Goal: Information Seeking & Learning: Learn about a topic

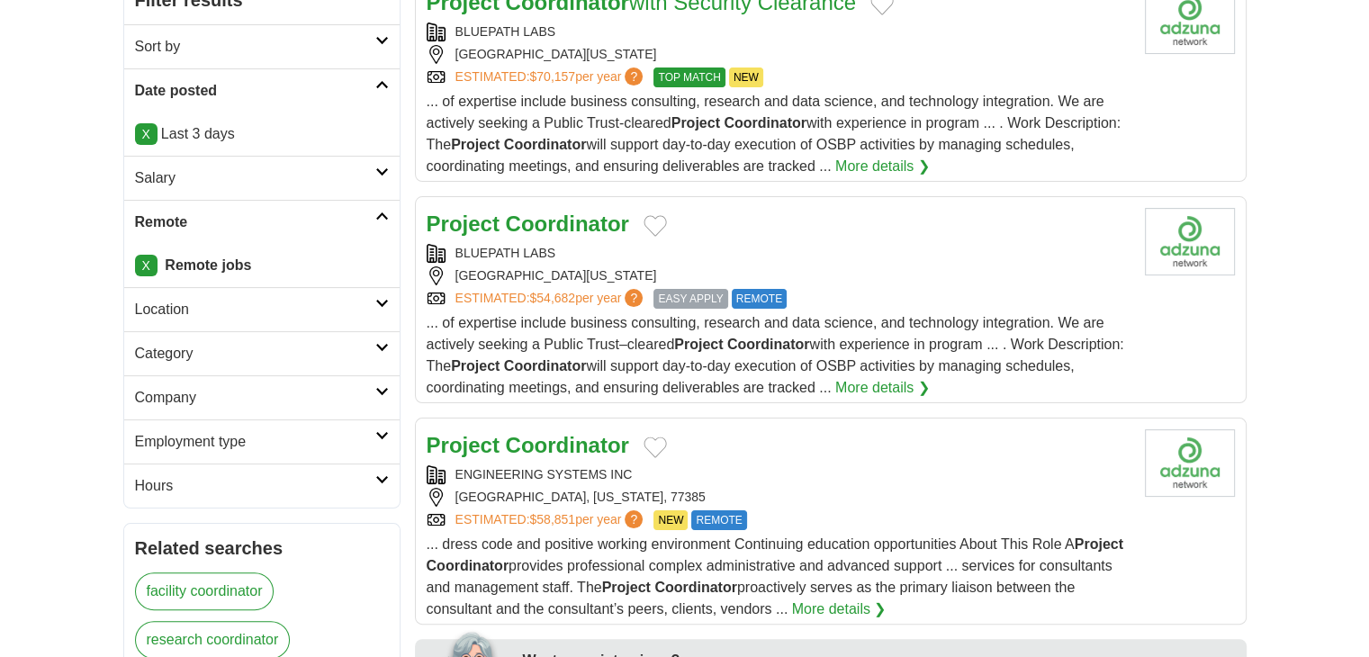
click at [175, 343] on h2 "Category" at bounding box center [255, 354] width 240 height 22
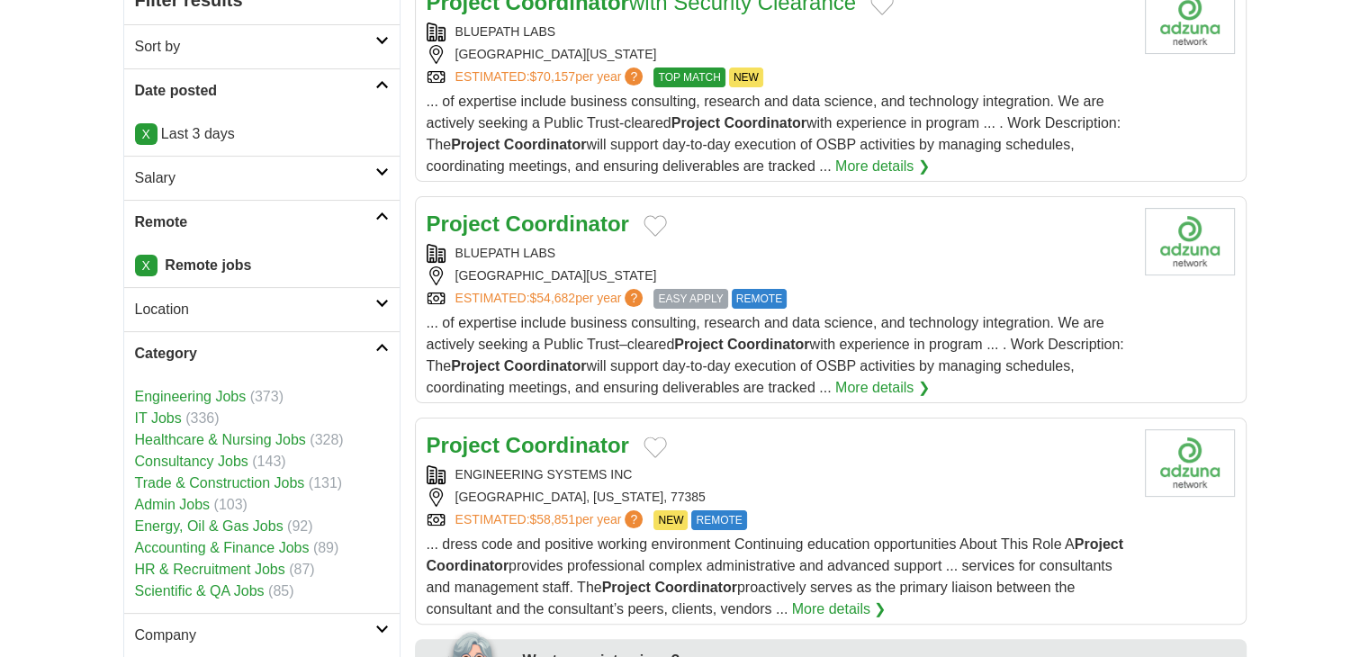
click at [165, 416] on link "IT Jobs" at bounding box center [158, 417] width 47 height 15
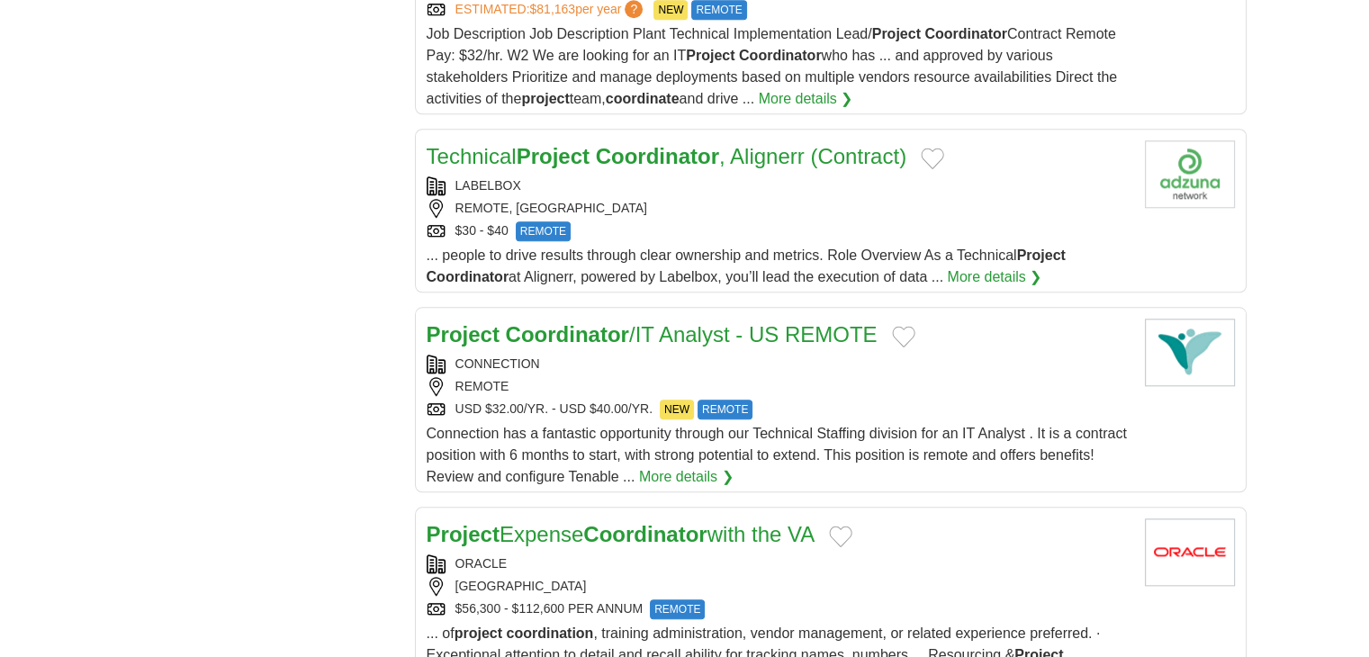
scroll to position [1821, 0]
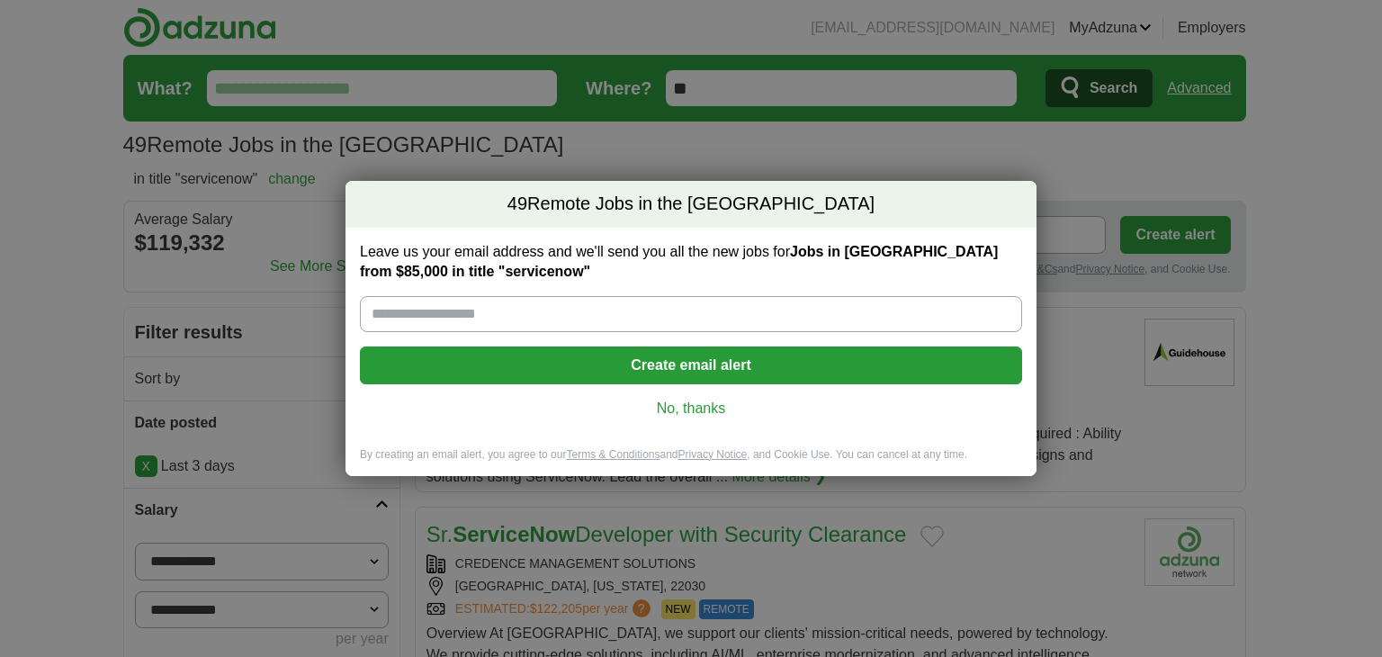
click at [681, 392] on div "Leave us your email address and we'll send you all the new jobs for Jobs in US …" at bounding box center [691, 338] width 691 height 220
click at [691, 399] on link "No, thanks" at bounding box center [690, 409] width 633 height 20
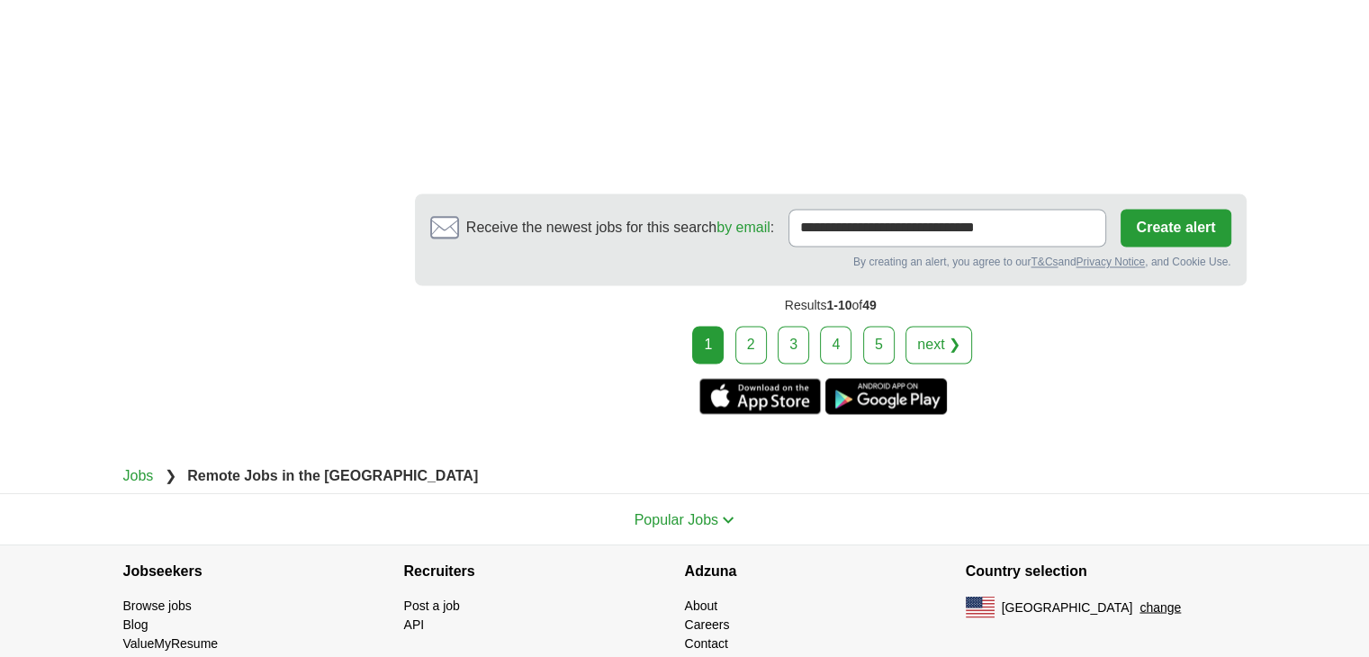
scroll to position [2999, 0]
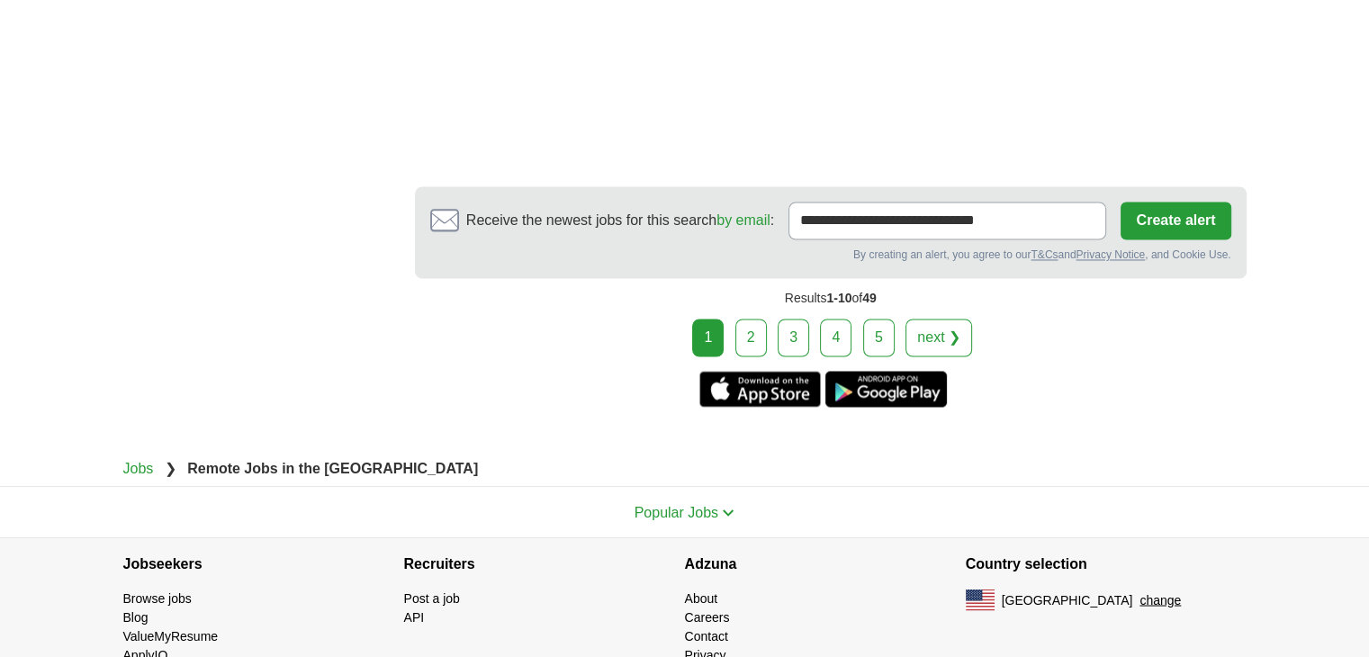
click at [756, 336] on link "2" at bounding box center [750, 338] width 31 height 38
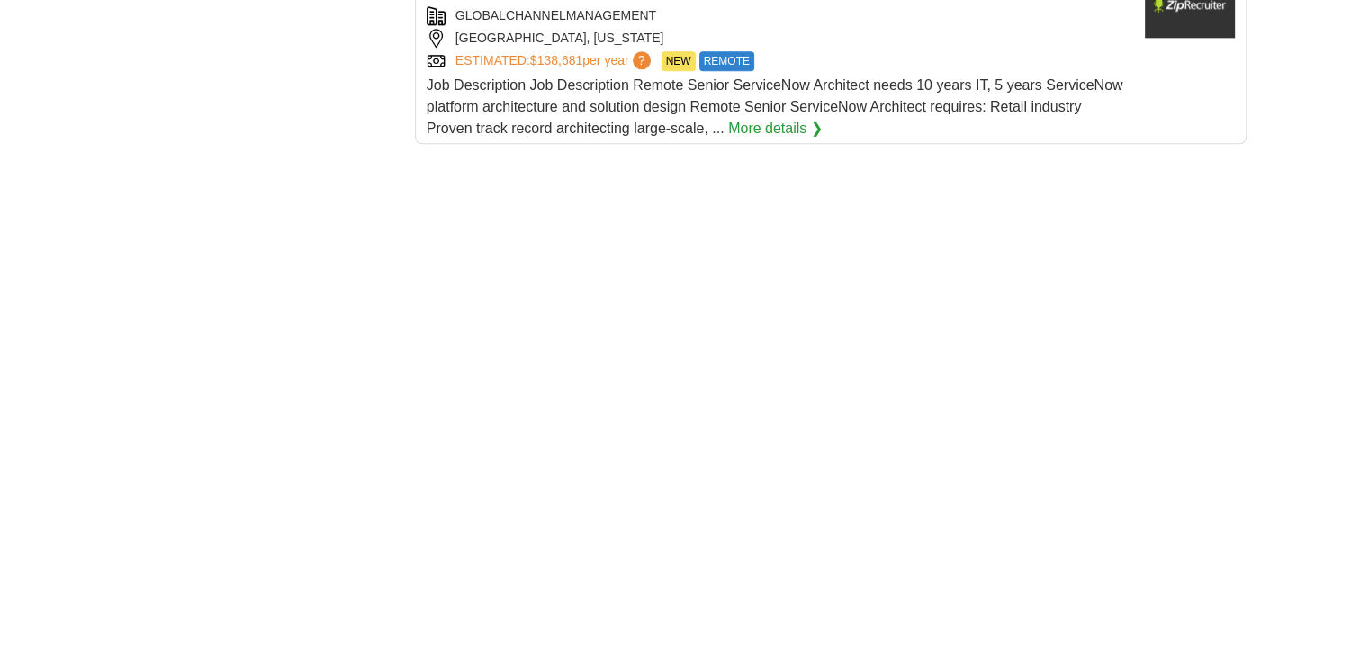
scroll to position [2999, 0]
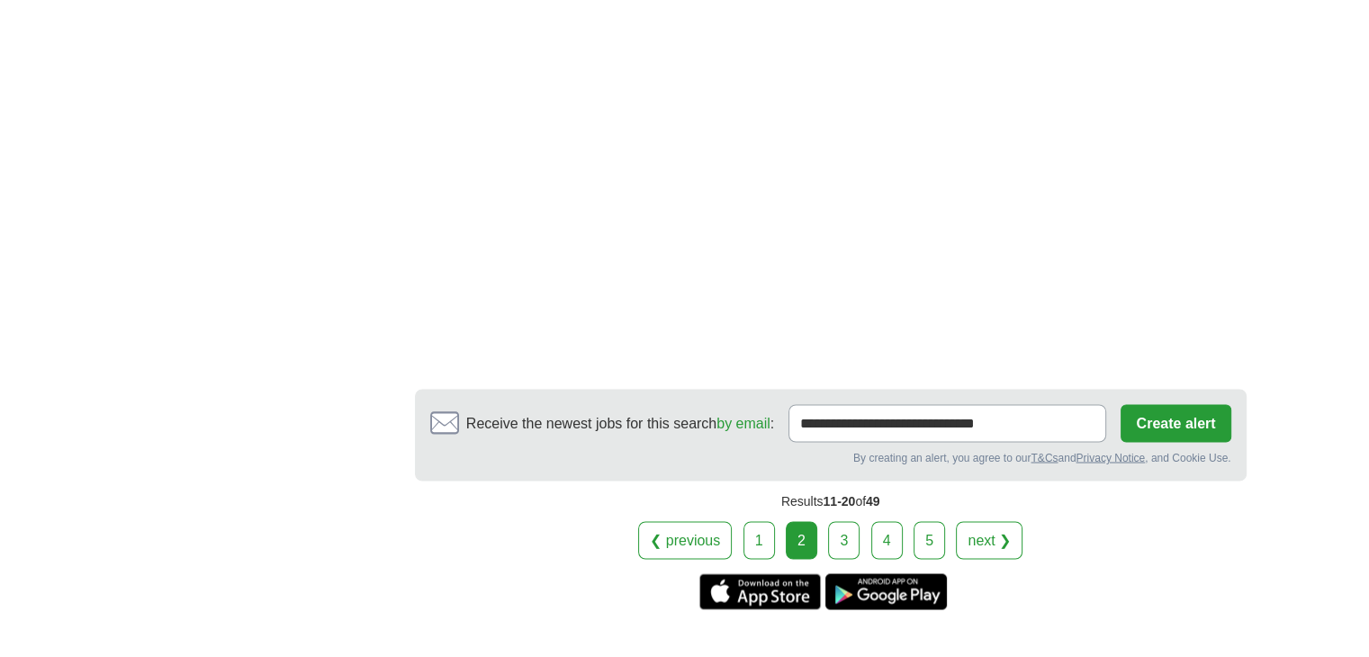
click at [834, 521] on link "3" at bounding box center [843, 540] width 31 height 38
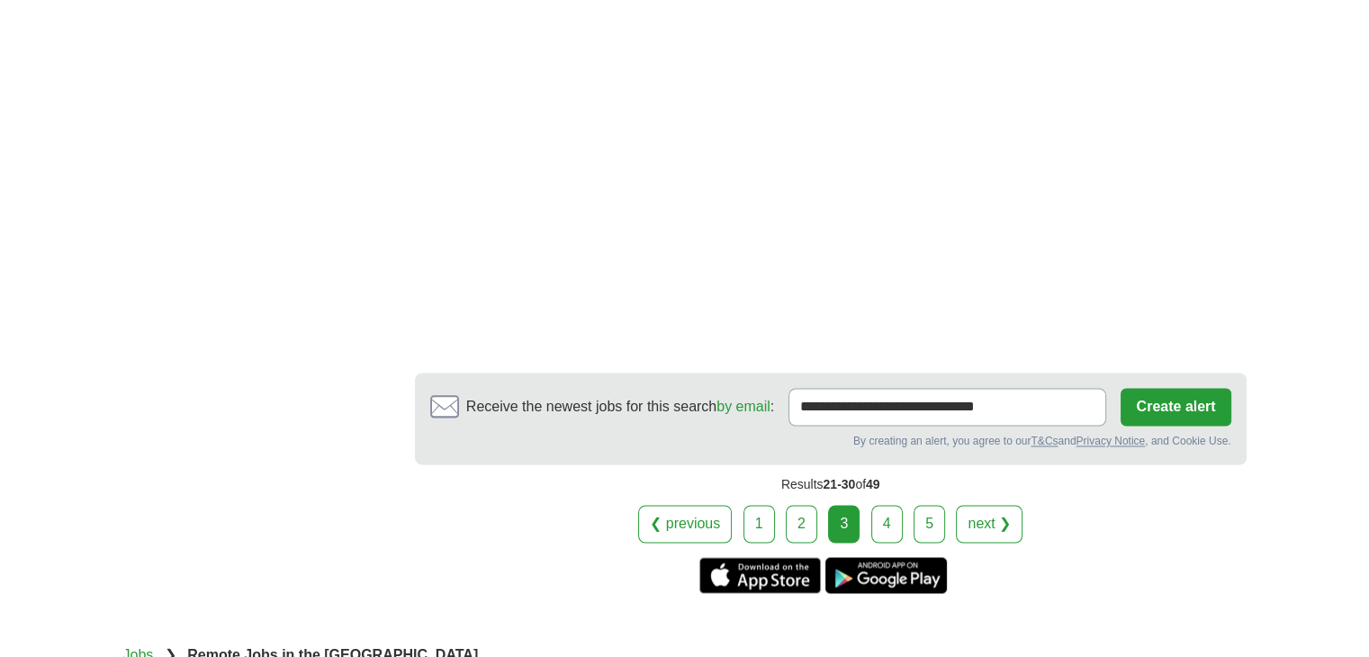
scroll to position [2999, 0]
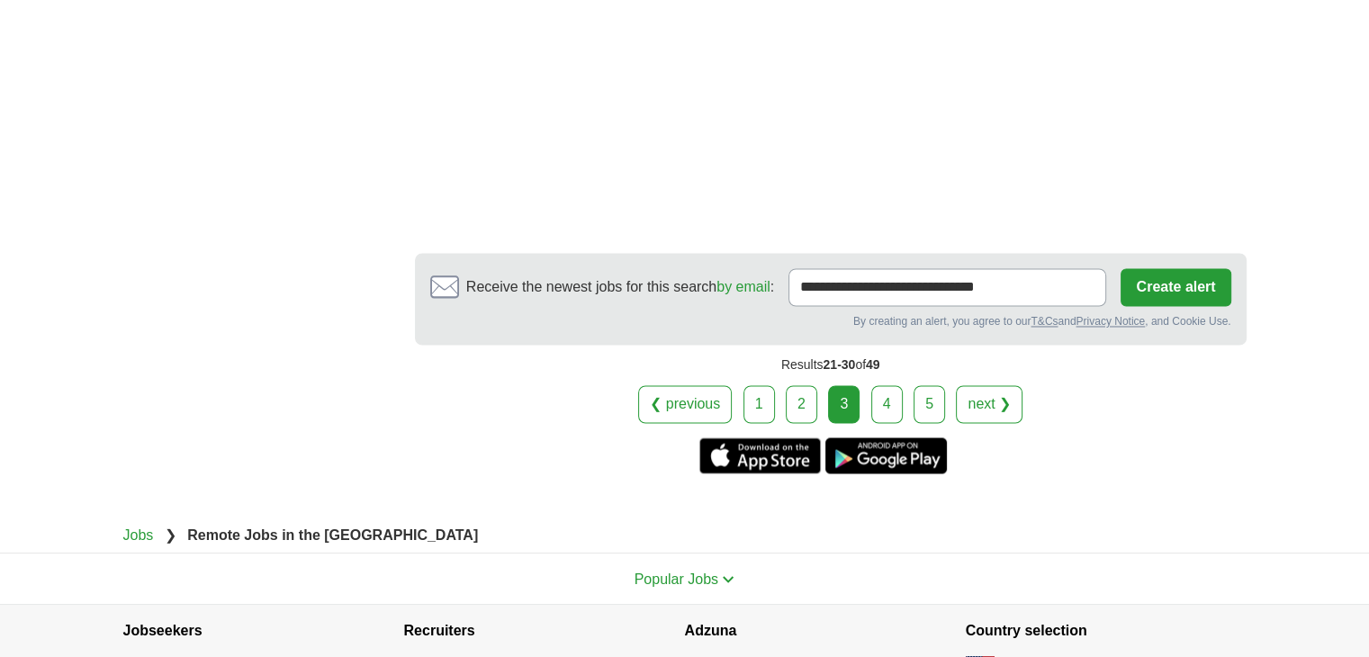
click at [891, 385] on link "4" at bounding box center [886, 404] width 31 height 38
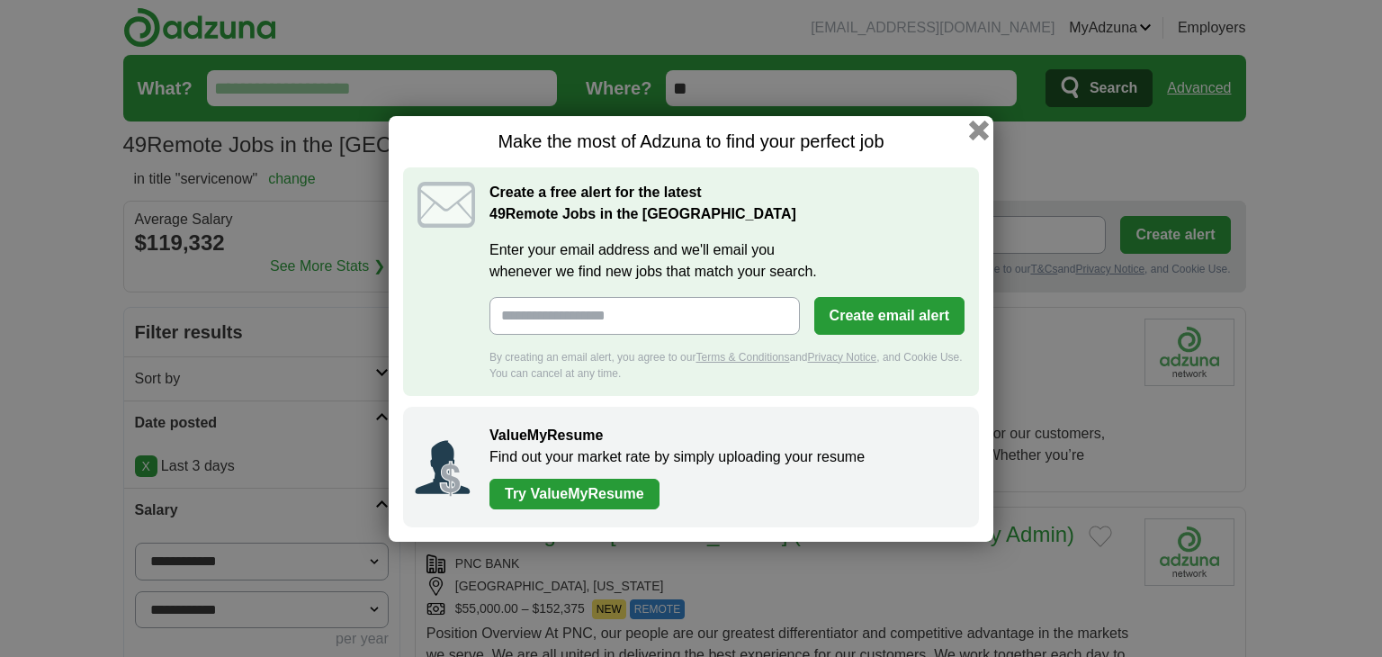
click at [982, 128] on button "button" at bounding box center [979, 130] width 20 height 20
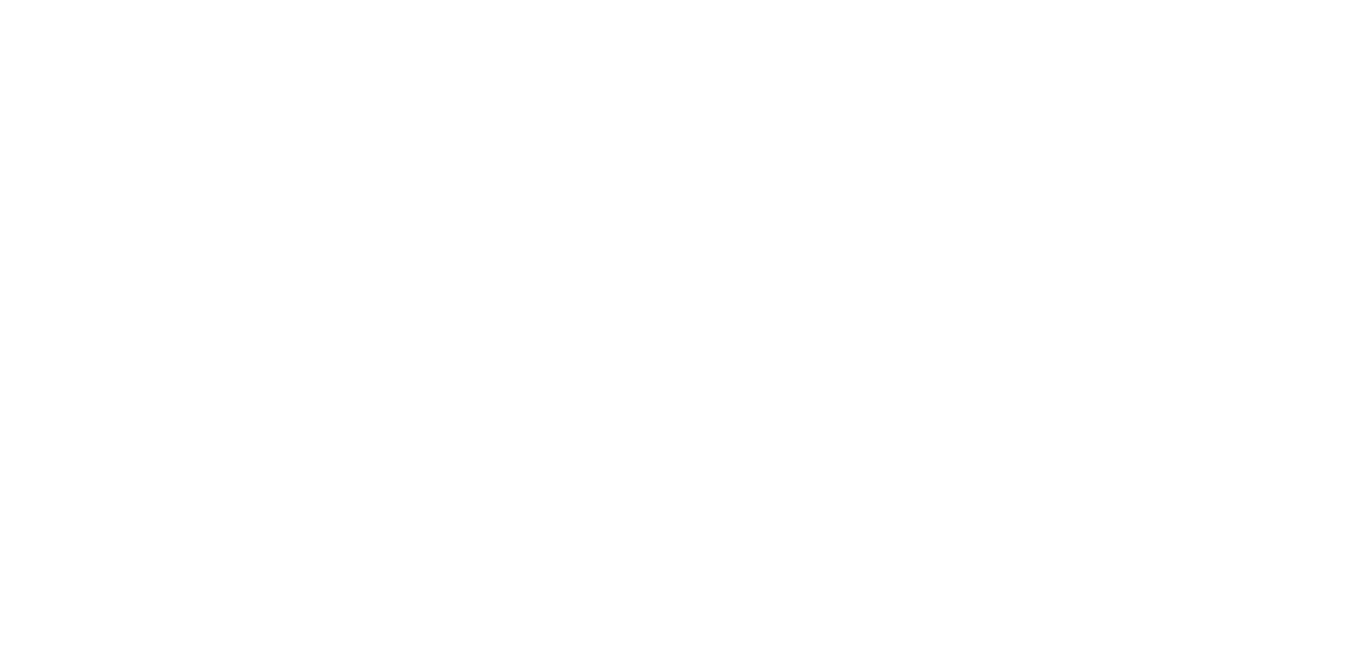
scroll to position [3449, 0]
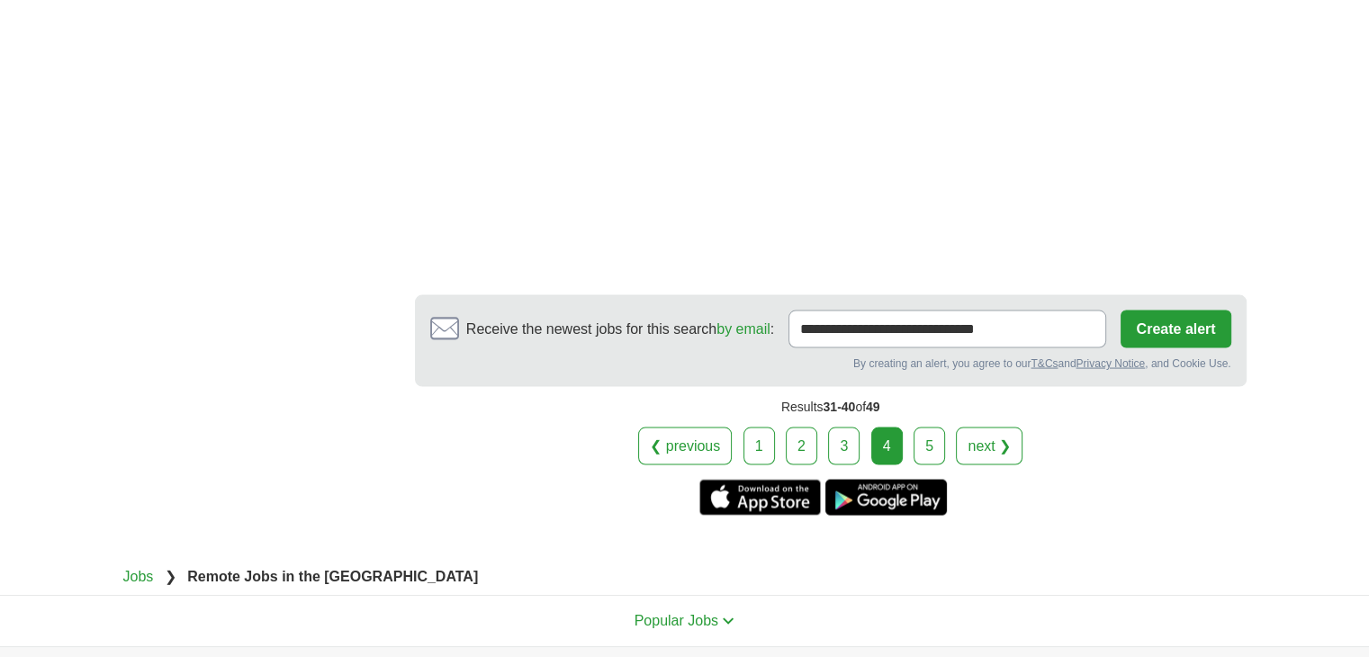
click at [938, 435] on link "5" at bounding box center [928, 446] width 31 height 38
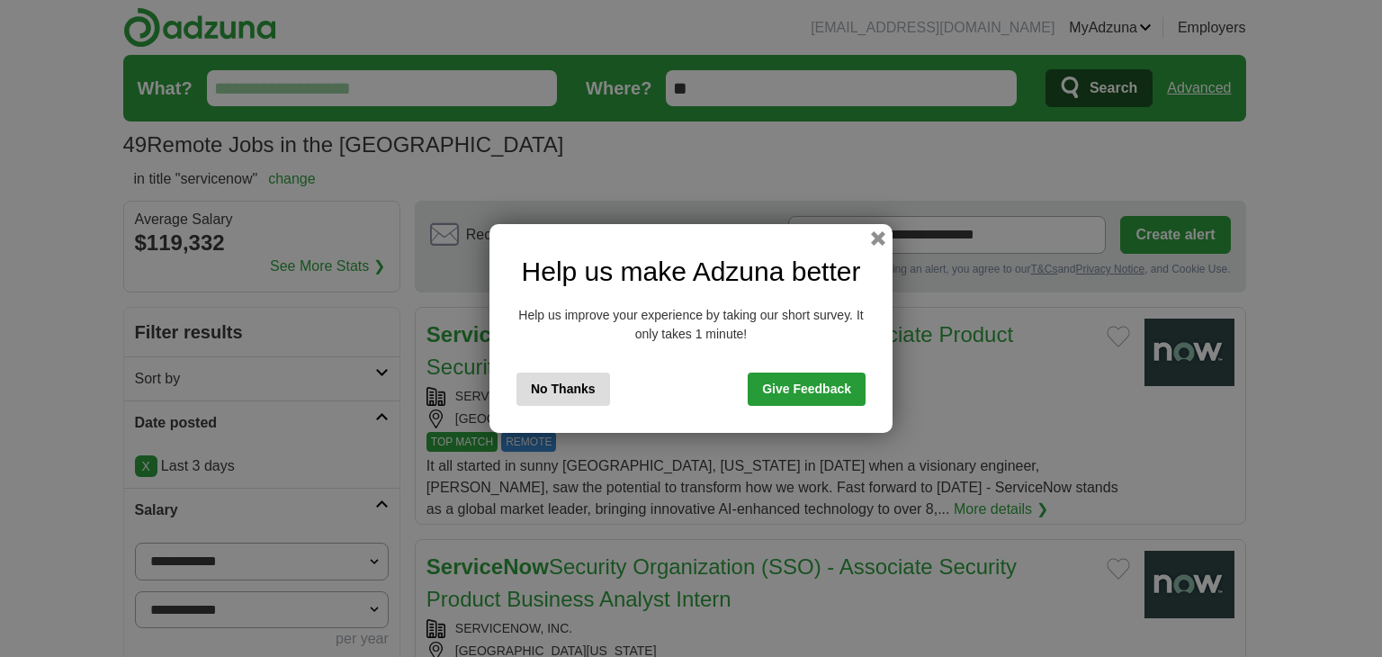
click at [559, 388] on button "No Thanks" at bounding box center [563, 389] width 94 height 33
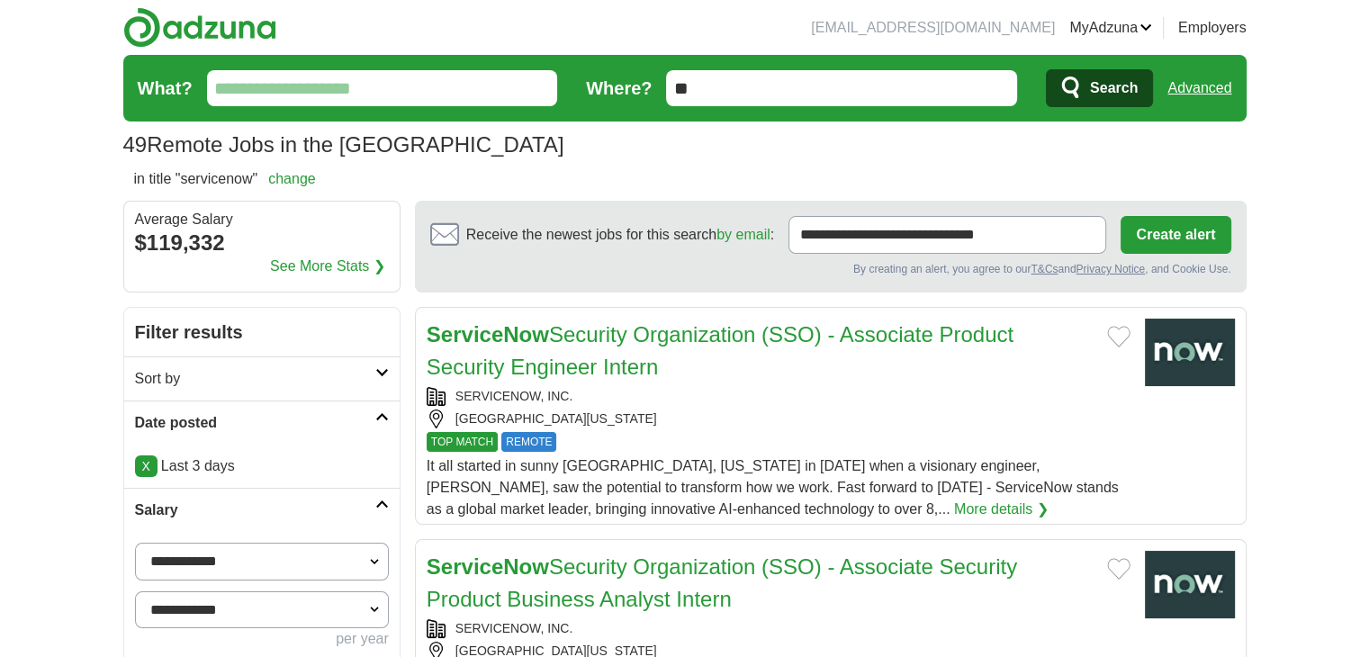
scroll to position [450, 0]
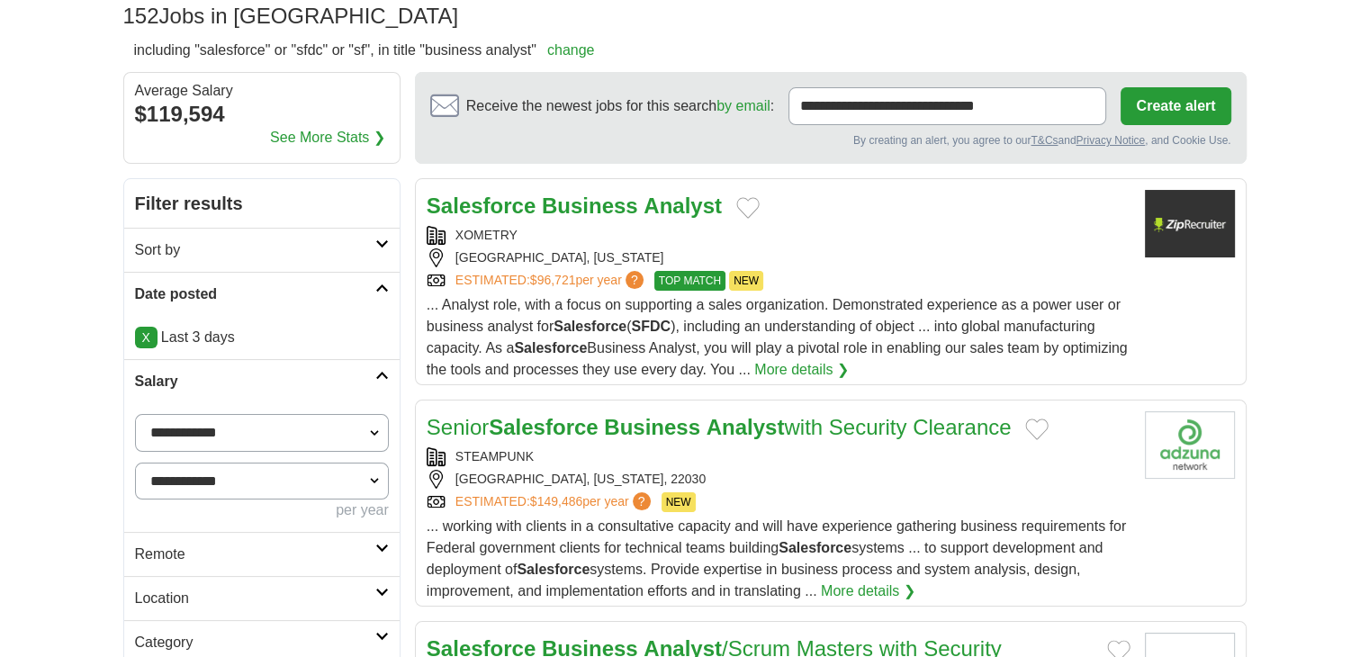
scroll to position [300, 0]
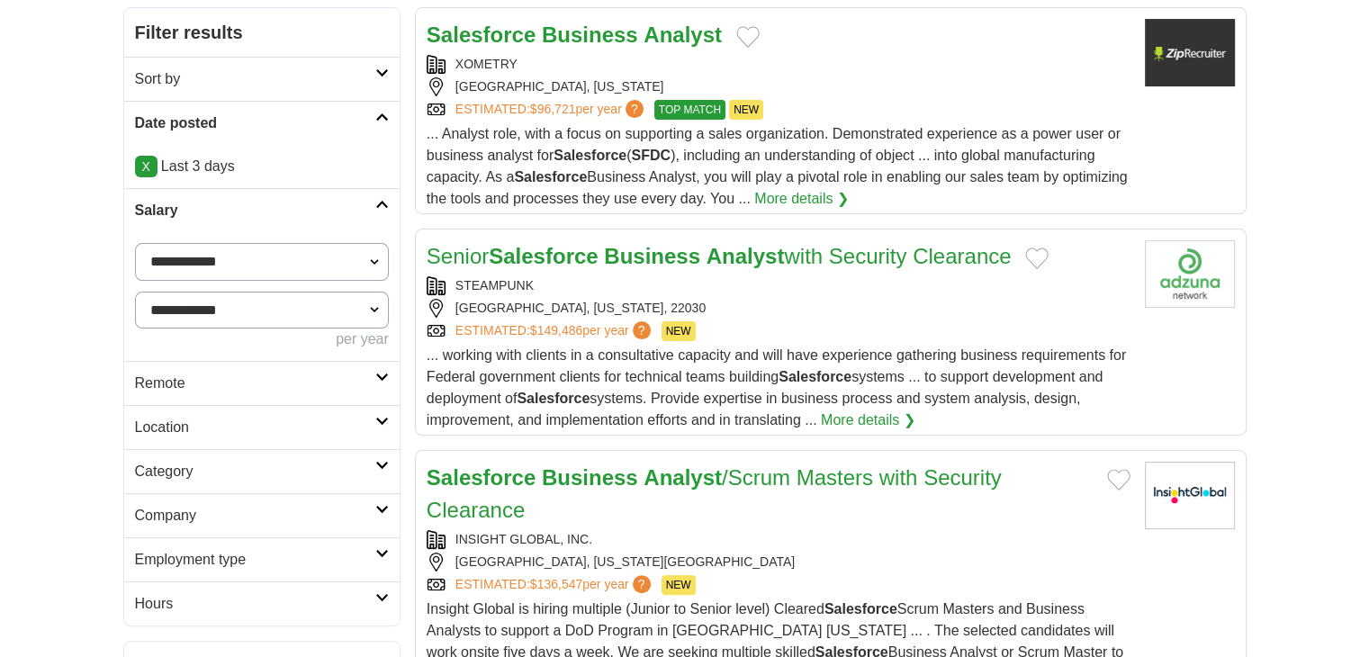
click at [218, 382] on h2 "Remote" at bounding box center [255, 384] width 240 height 22
click at [199, 432] on div "Remote jobs" at bounding box center [261, 426] width 275 height 43
click at [199, 425] on link "Remote jobs" at bounding box center [175, 425] width 81 height 15
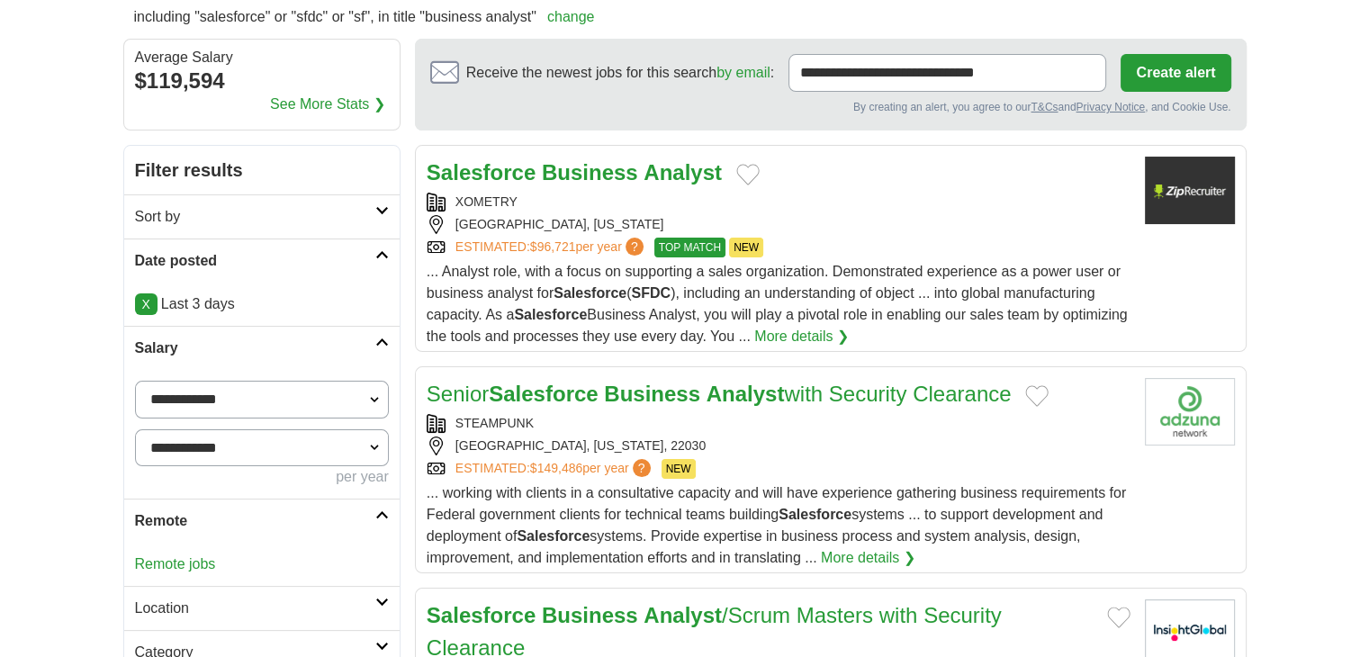
scroll to position [0, 0]
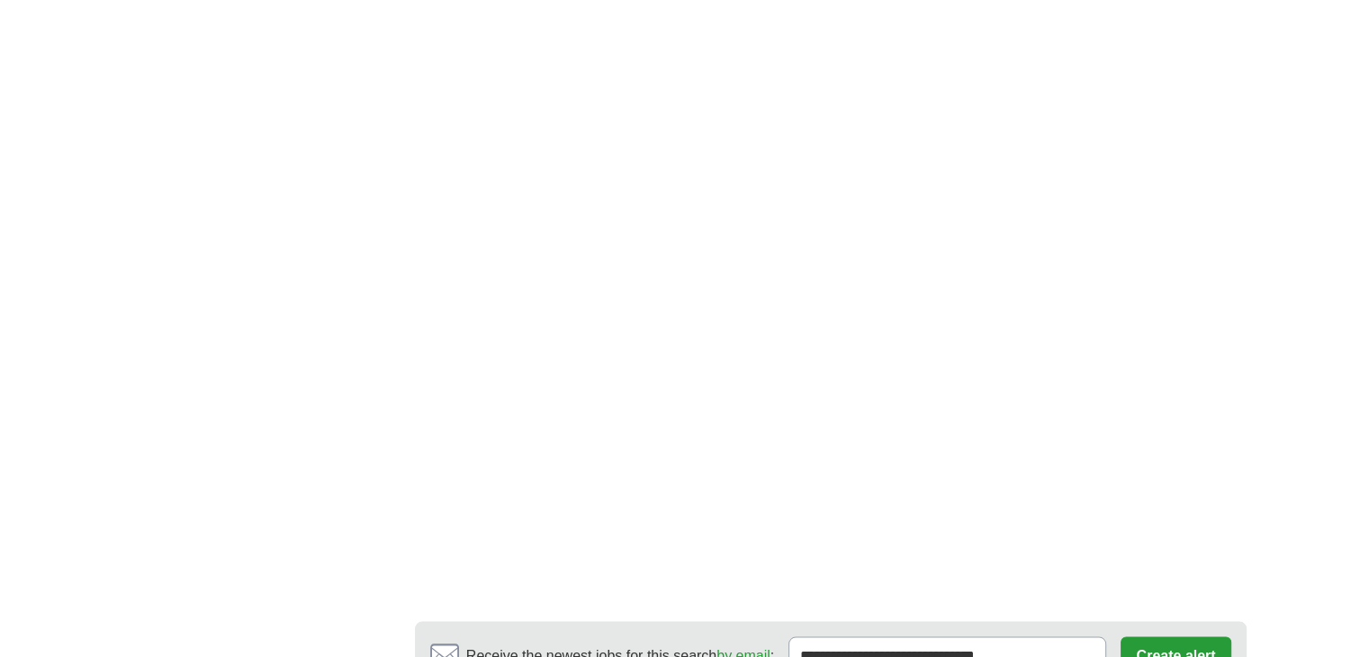
scroll to position [3464, 0]
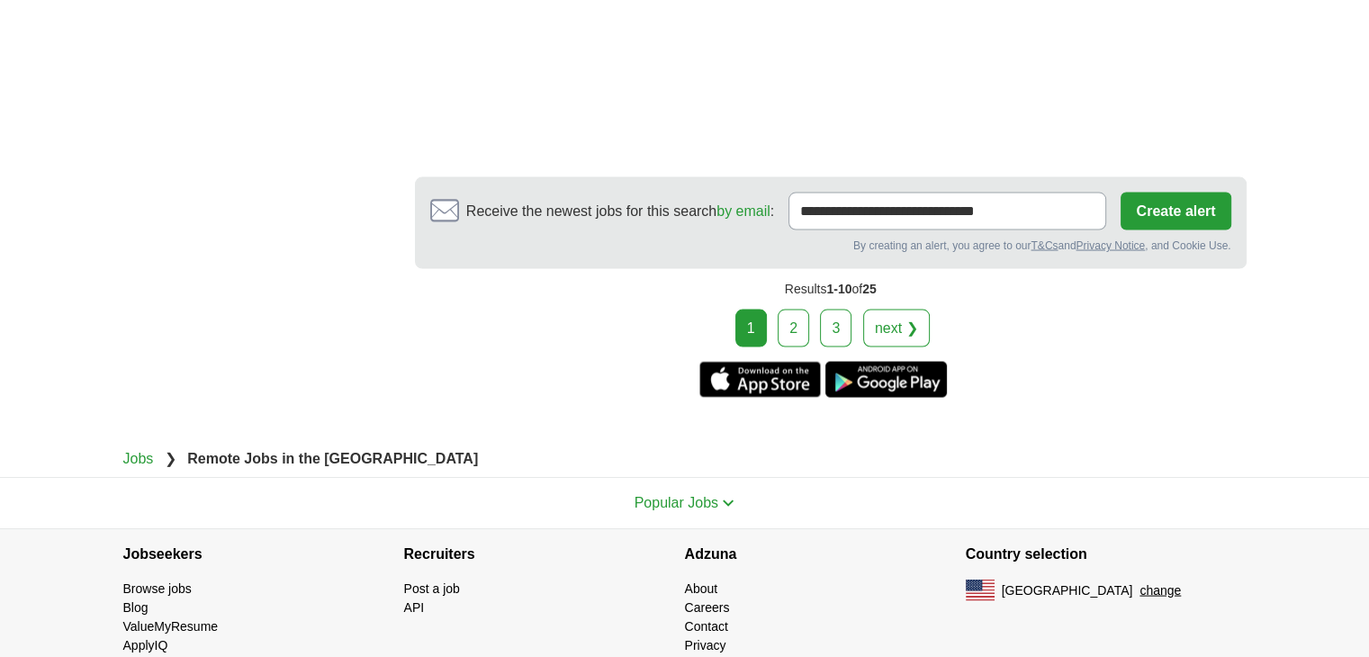
click at [802, 310] on link "2" at bounding box center [792, 329] width 31 height 38
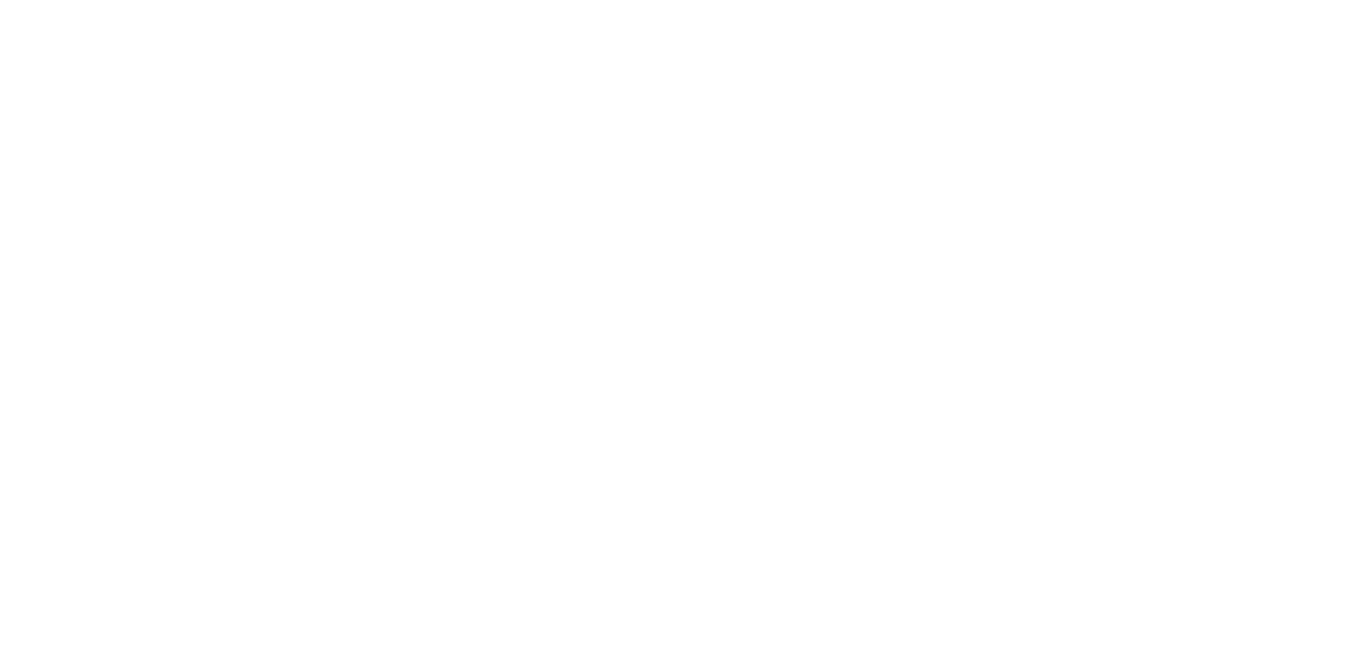
scroll to position [3403, 0]
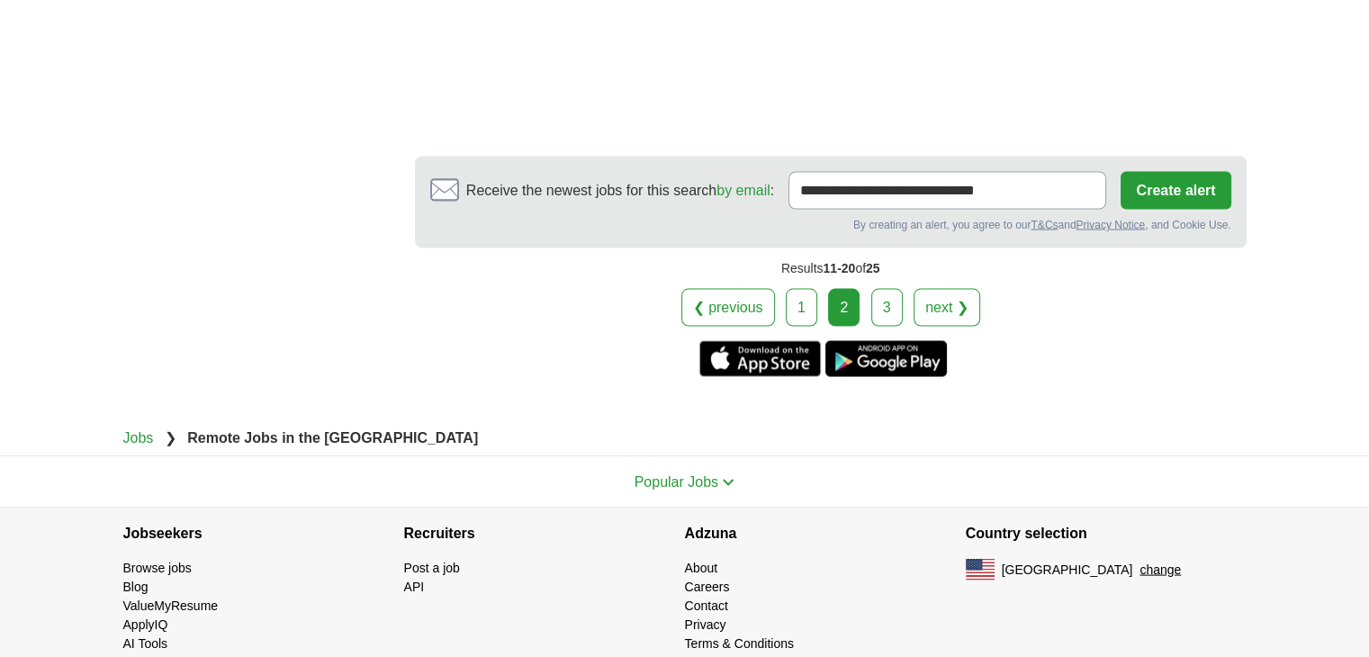
click at [875, 288] on link "3" at bounding box center [886, 307] width 31 height 38
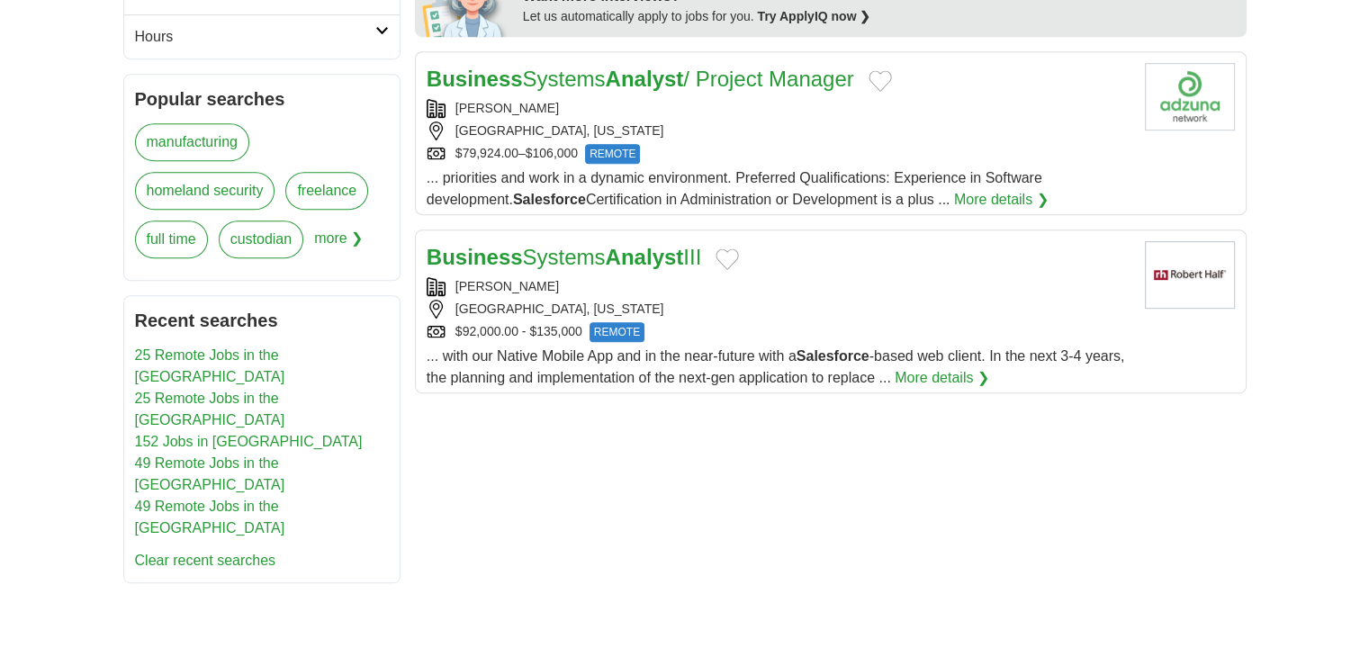
scroll to position [900, 0]
